Goal: Information Seeking & Learning: Learn about a topic

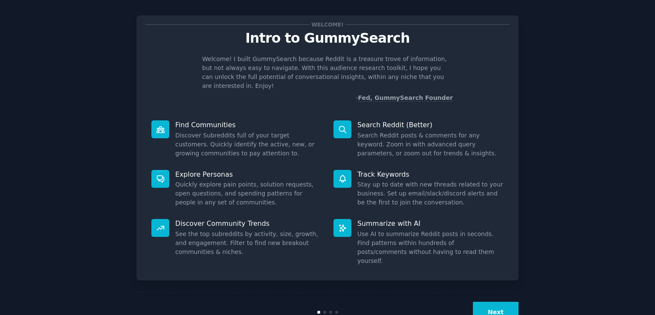
scroll to position [19, 0]
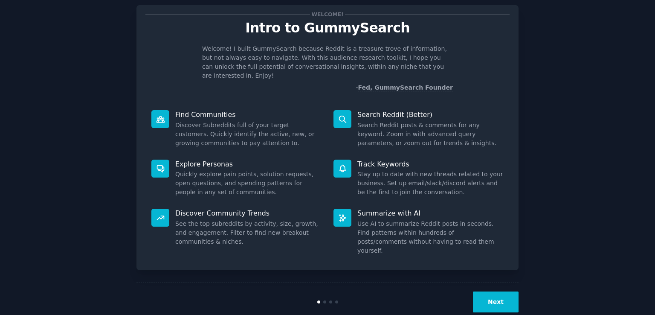
click at [488, 291] on button "Next" at bounding box center [496, 301] width 46 height 21
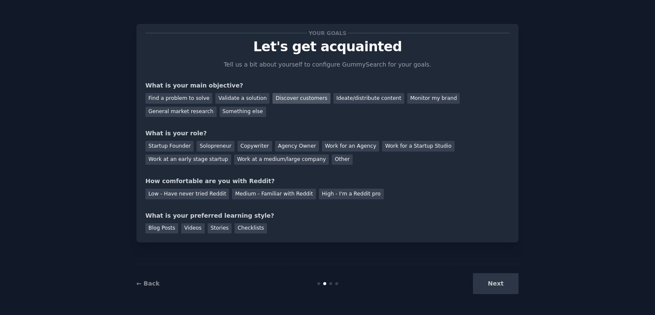
click at [299, 95] on div "Discover customers" at bounding box center [301, 98] width 58 height 11
click at [248, 96] on div "Validate a solution" at bounding box center [242, 98] width 54 height 11
click at [272, 100] on div "Discover customers" at bounding box center [301, 98] width 58 height 11
click at [232, 101] on div "Validate a solution" at bounding box center [242, 98] width 54 height 11
click at [182, 142] on div "Startup Founder" at bounding box center [169, 146] width 48 height 11
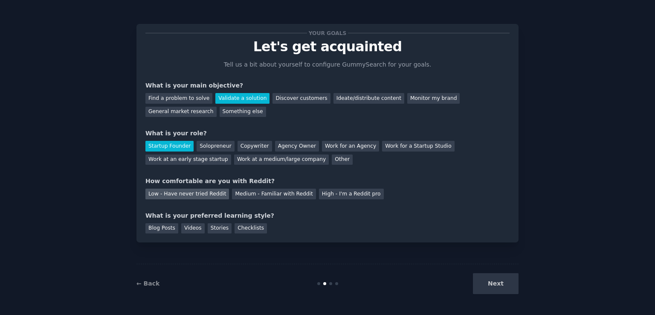
click at [189, 191] on div "Low - Have never tried Reddit" at bounding box center [187, 193] width 84 height 11
click at [234, 223] on div "Checklists" at bounding box center [250, 228] width 32 height 11
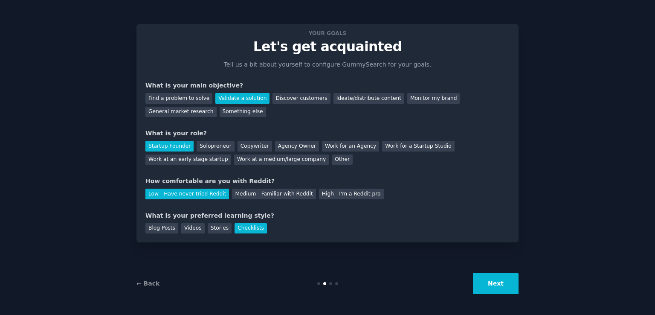
click at [504, 280] on button "Next" at bounding box center [496, 283] width 46 height 21
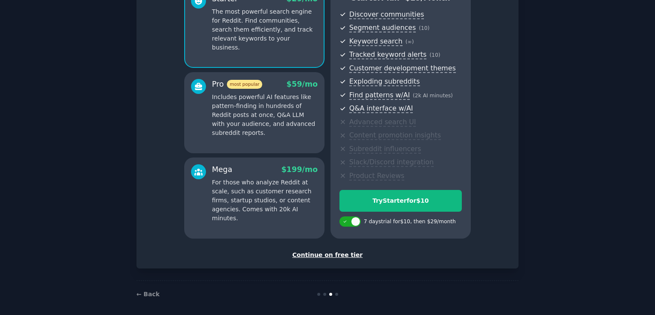
scroll to position [90, 0]
click at [341, 257] on div "Continue on free tier" at bounding box center [327, 253] width 364 height 9
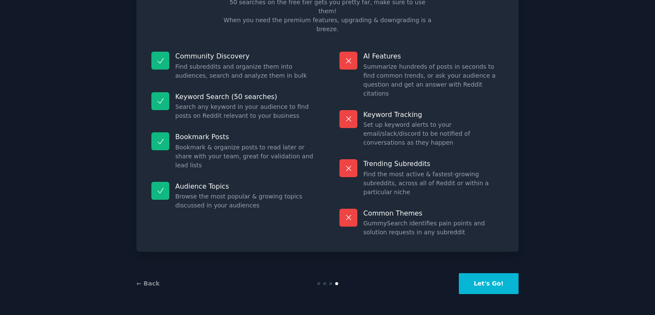
scroll to position [17, 0]
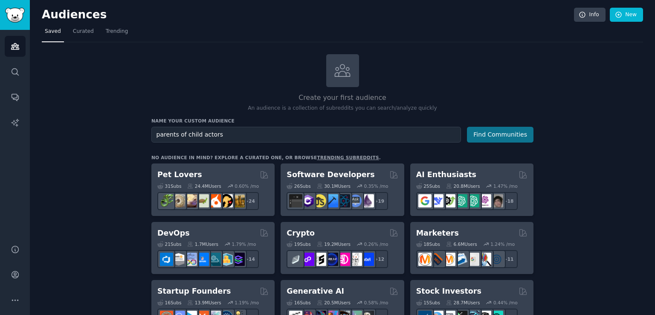
type input "parents of child actors"
click at [502, 135] on button "Find Communities" at bounding box center [500, 135] width 66 height 16
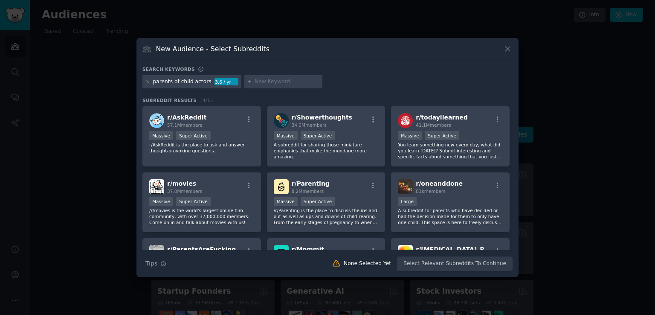
click at [501, 44] on div "New Audience - Select Subreddits" at bounding box center [327, 52] width 370 height 16
click at [505, 48] on icon at bounding box center [507, 48] width 9 height 9
